Goal: Information Seeking & Learning: Learn about a topic

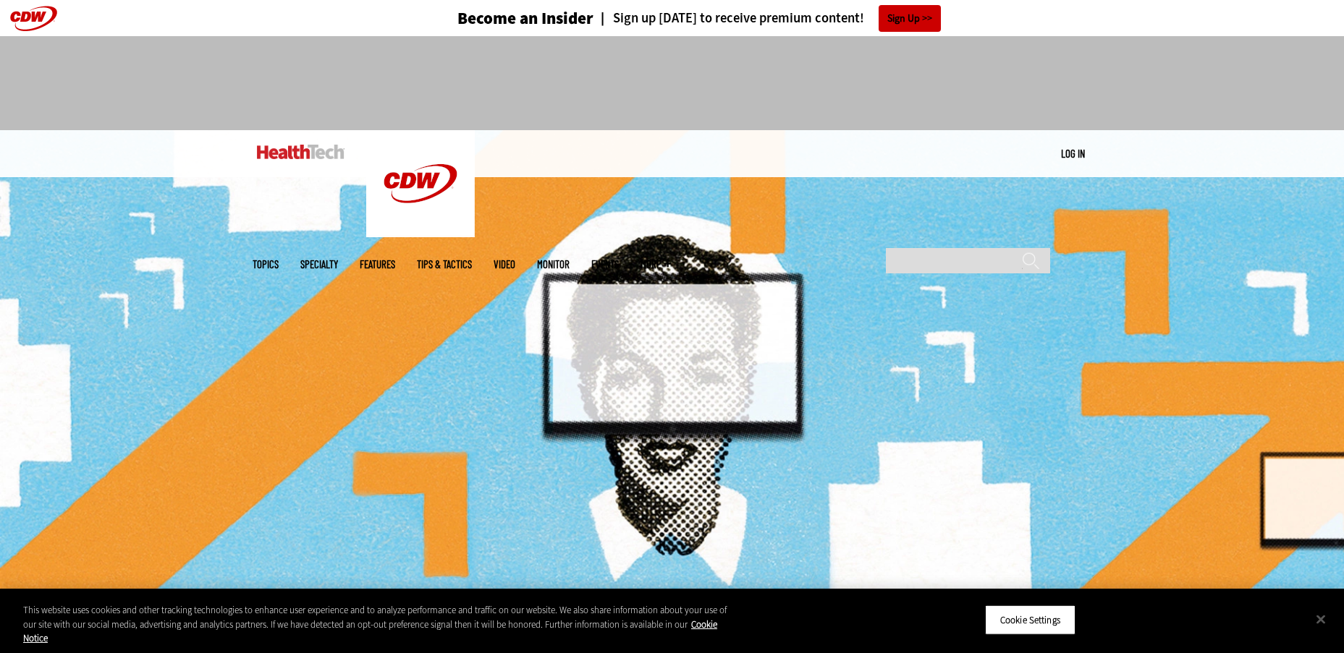
click at [967, 299] on img at bounding box center [672, 363] width 1344 height 467
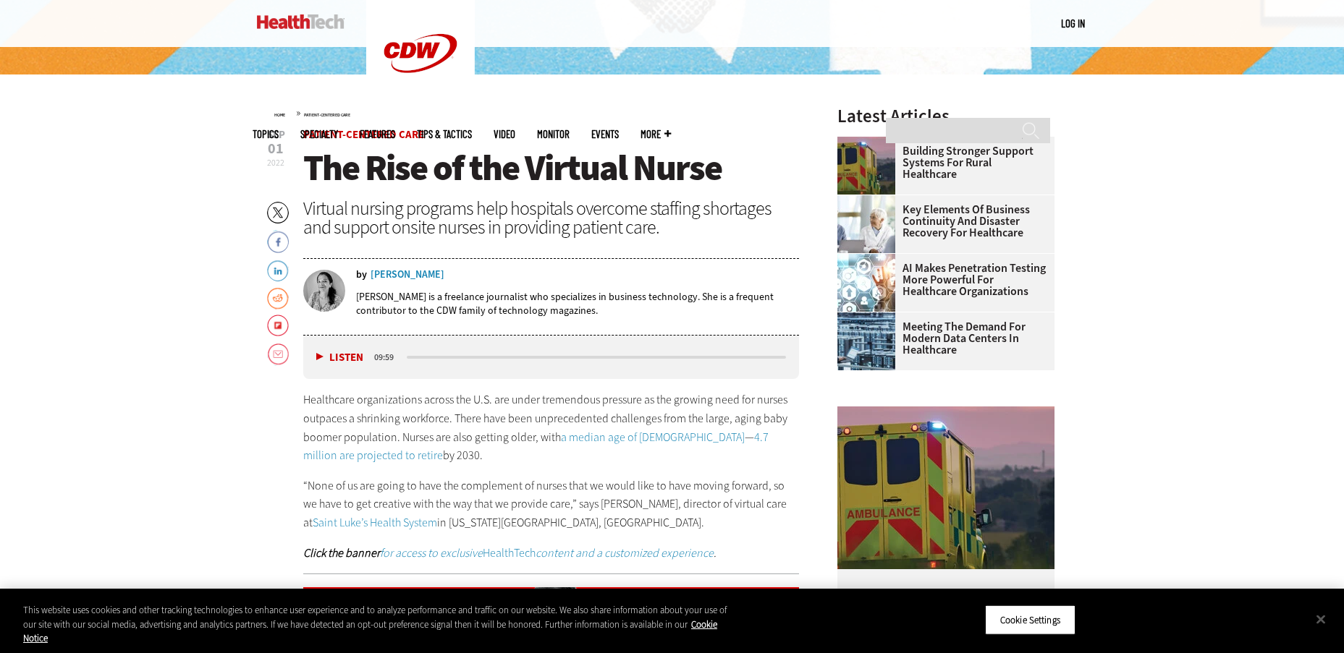
scroll to position [530, 0]
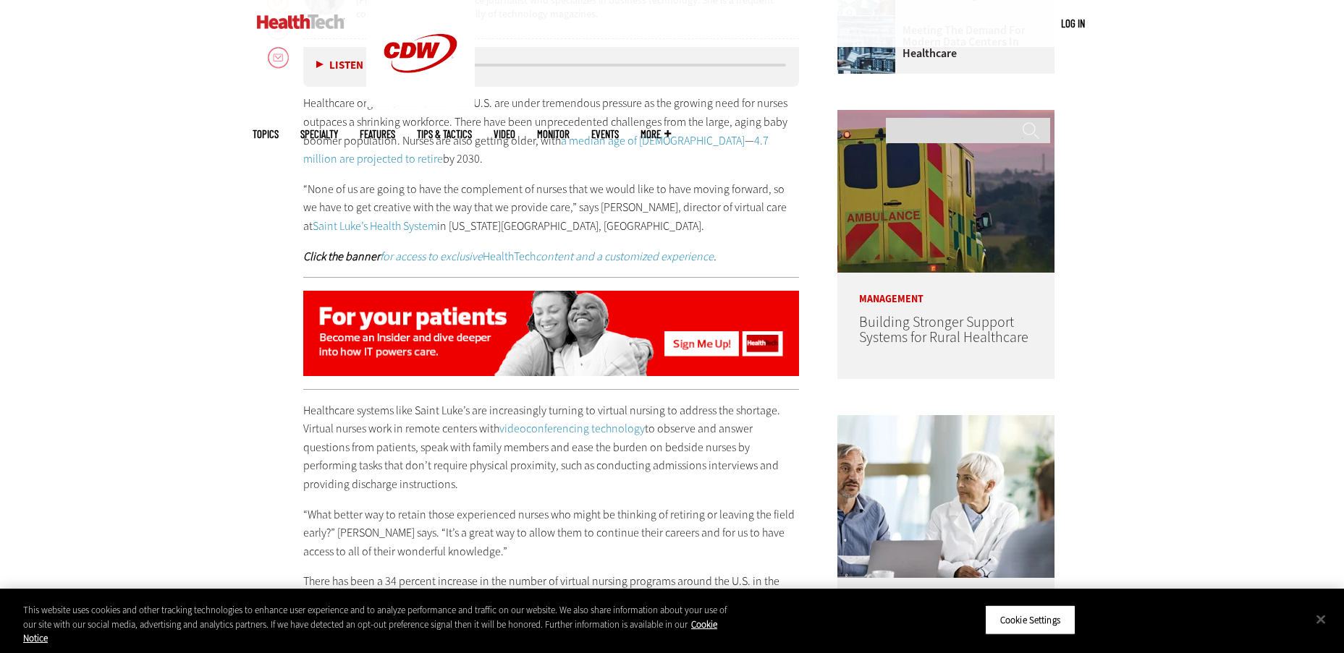
scroll to position [820, 0]
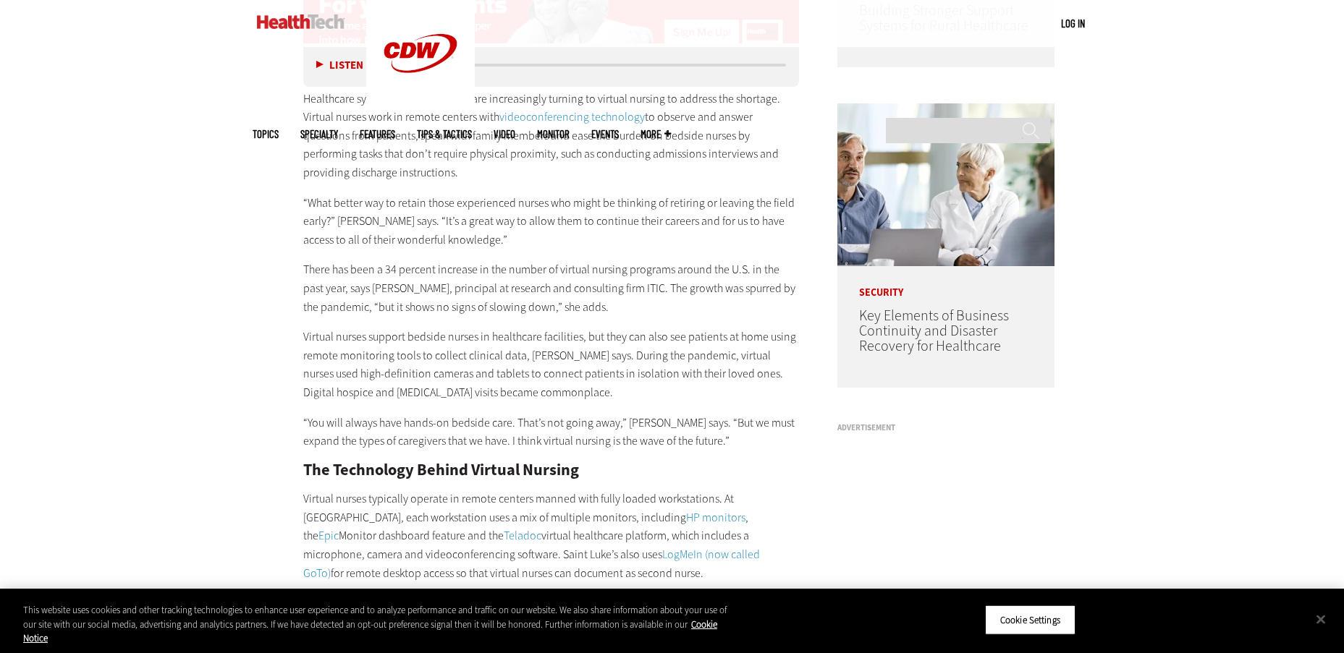
scroll to position [1134, 0]
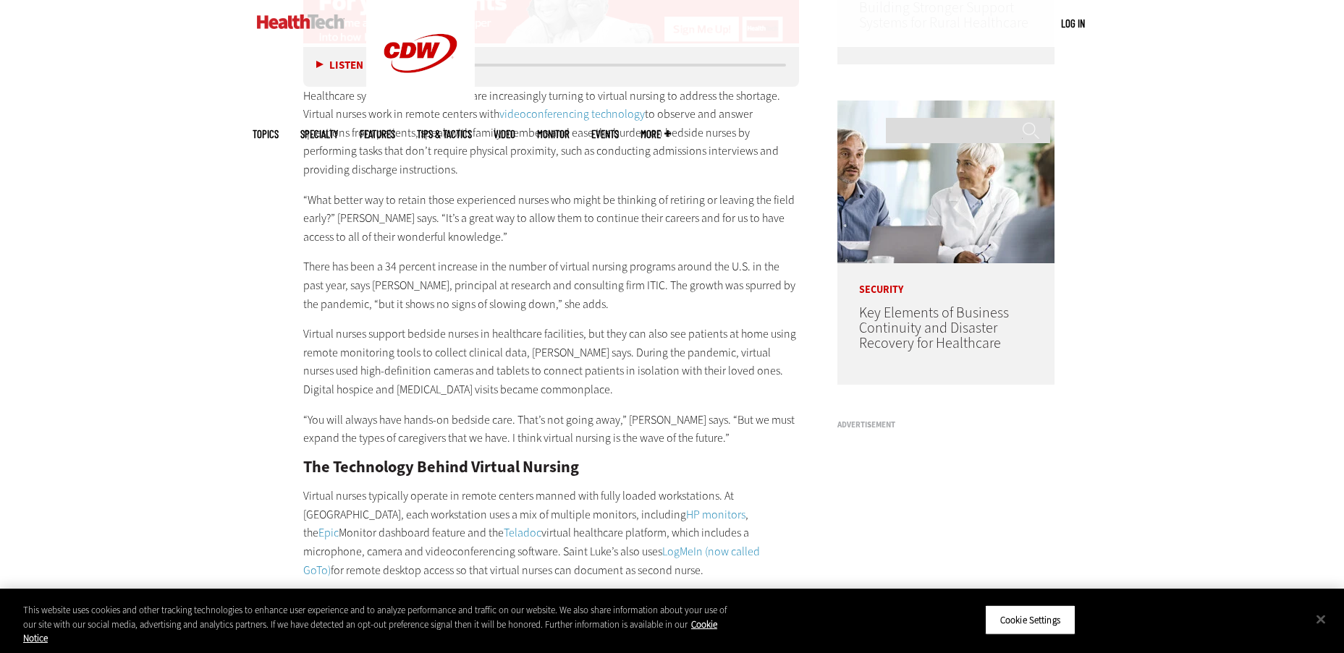
click at [776, 300] on p "There has been a 34 percent increase in the number of virtual nursing programs …" at bounding box center [551, 286] width 496 height 56
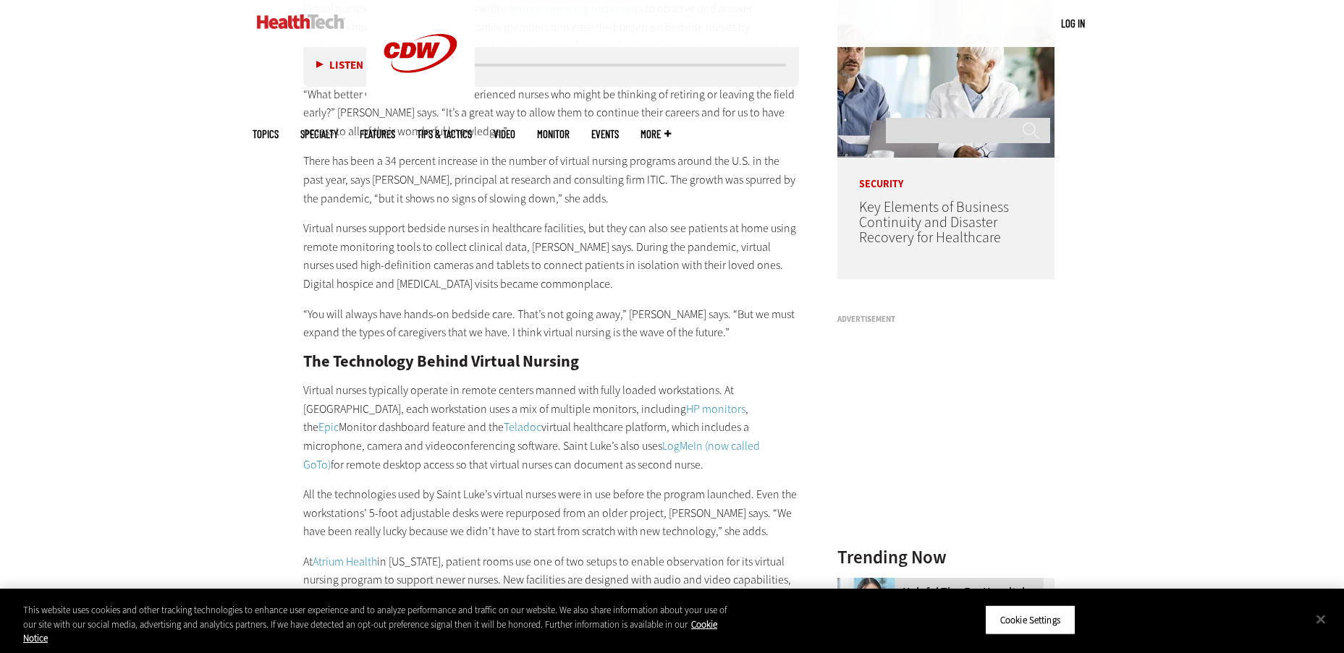
scroll to position [1254, 0]
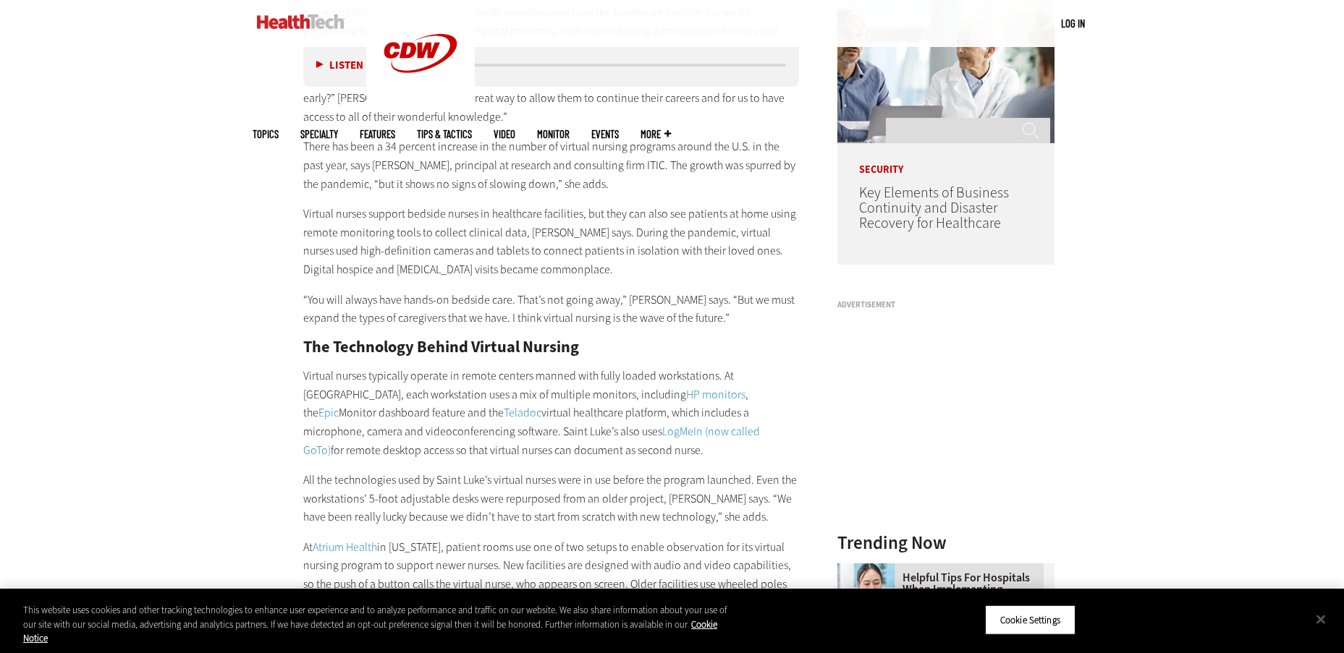
click at [706, 260] on p "Virtual nurses support bedside nurses in healthcare facilities, but they can al…" at bounding box center [551, 242] width 496 height 74
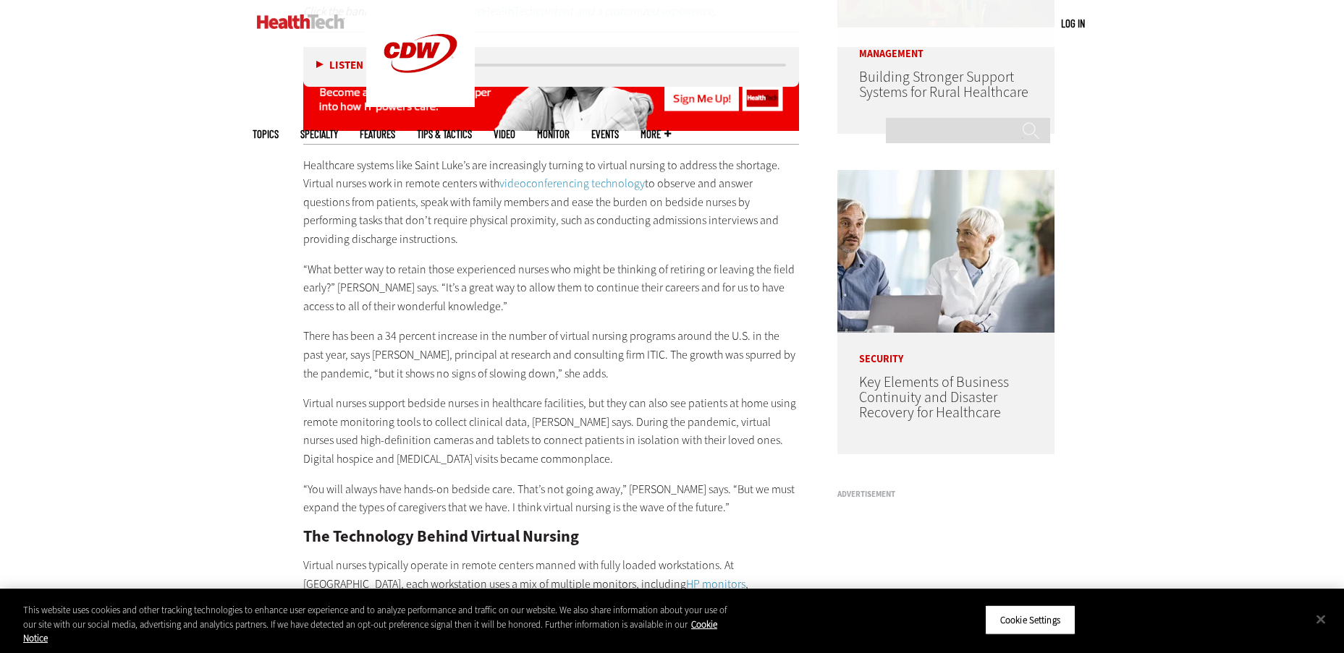
scroll to position [1061, 0]
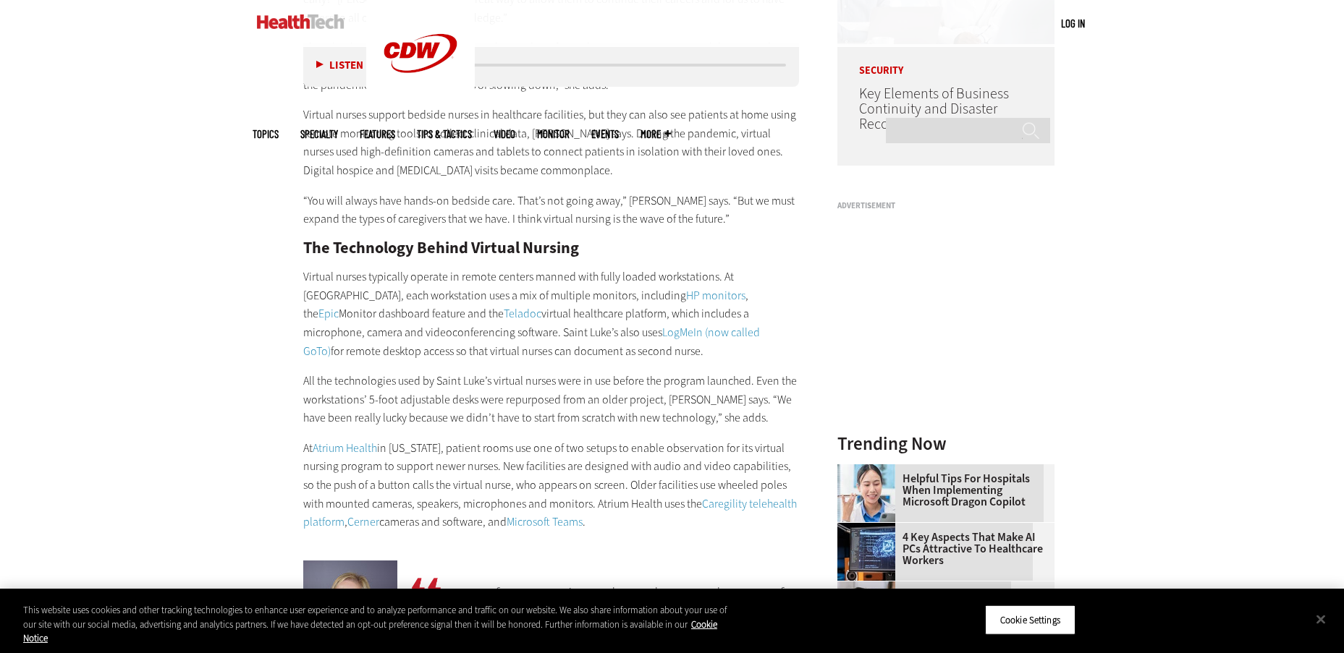
scroll to position [1351, 0]
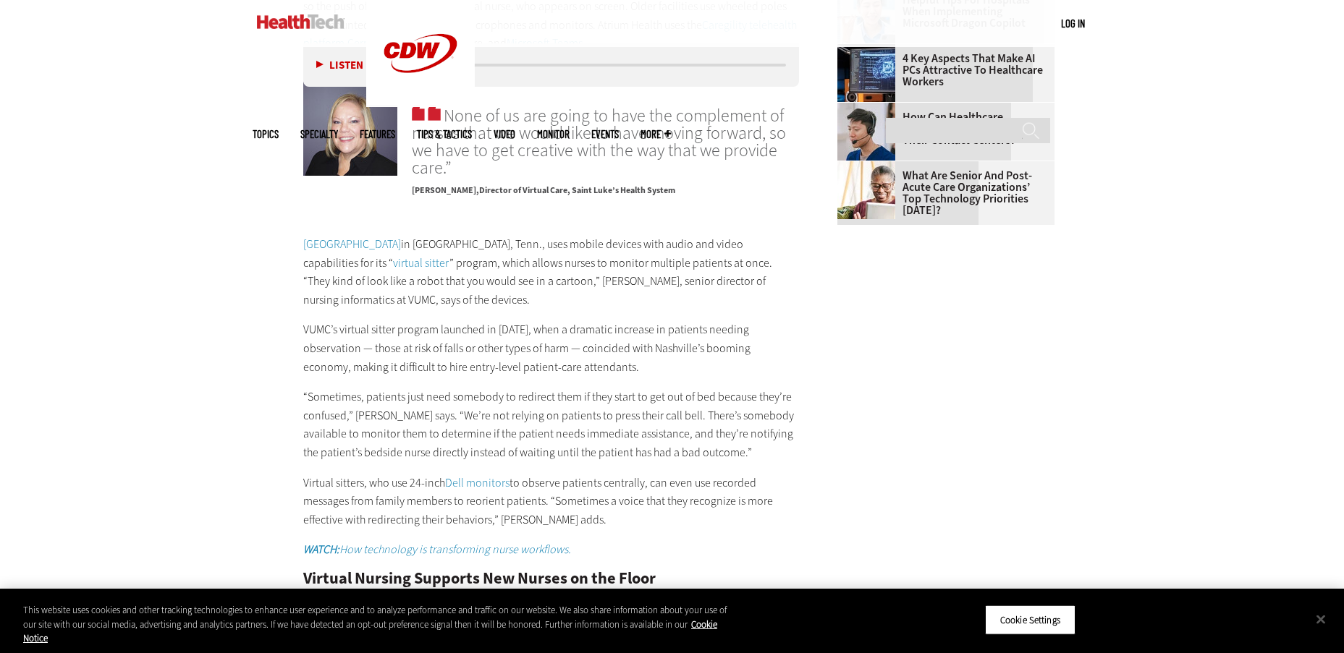
scroll to position [1833, 0]
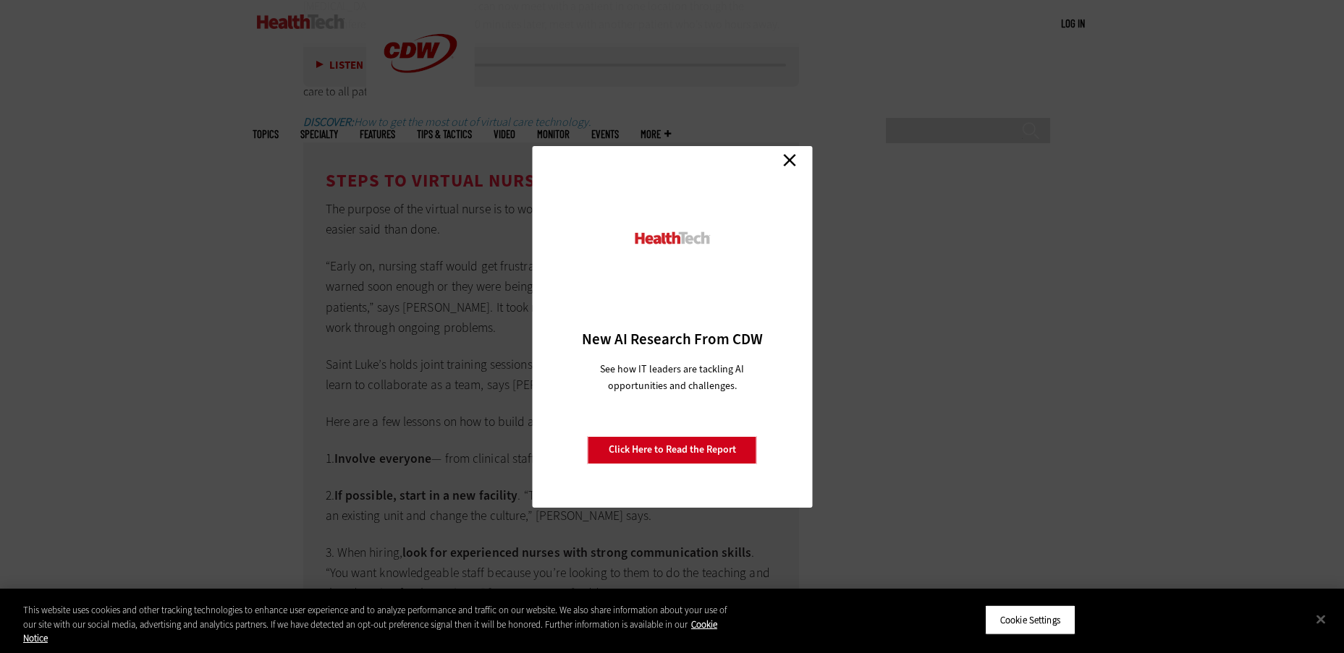
scroll to position [3256, 0]
click at [794, 160] on link "Close" at bounding box center [789, 161] width 22 height 22
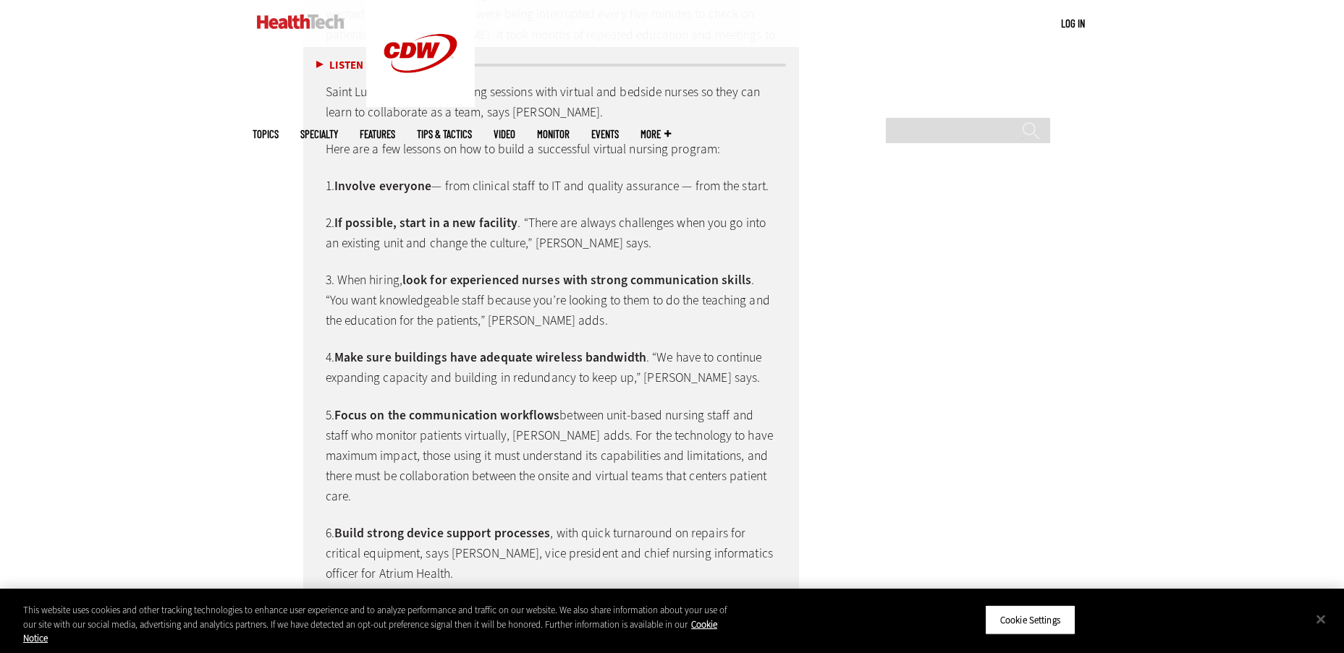
scroll to position [3521, 0]
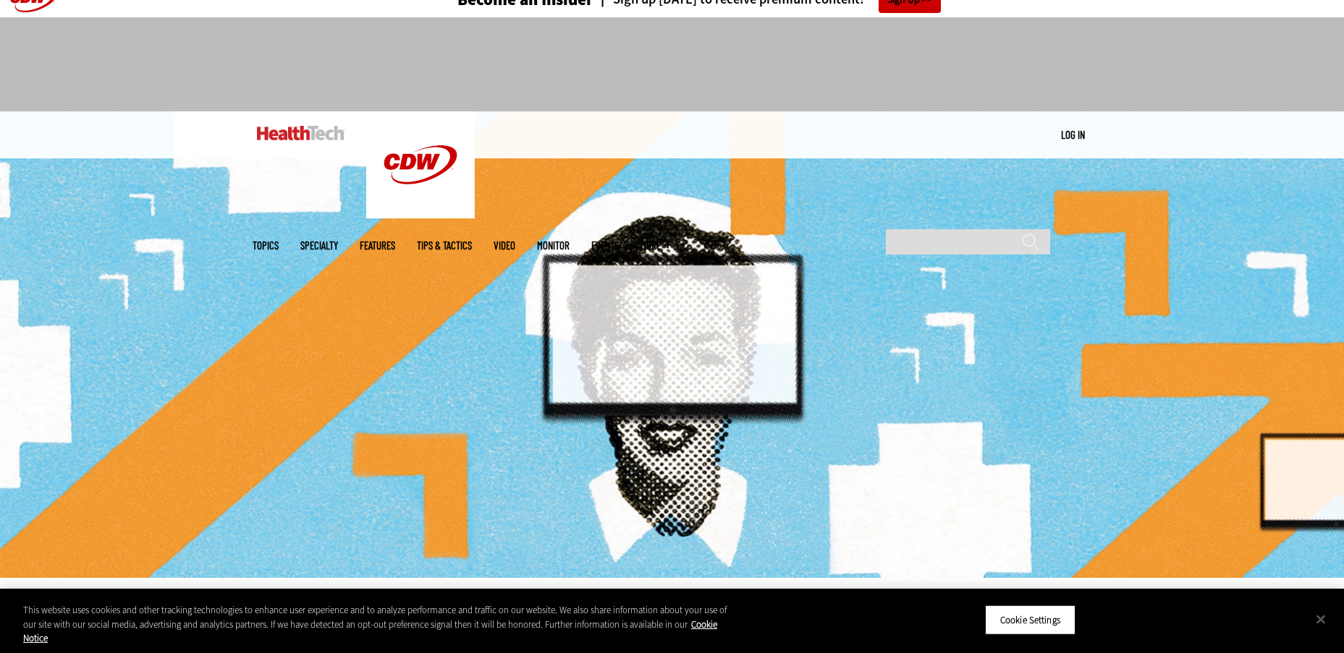
scroll to position [24, 0]
